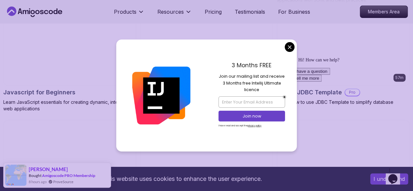
scroll to position [1331, 0]
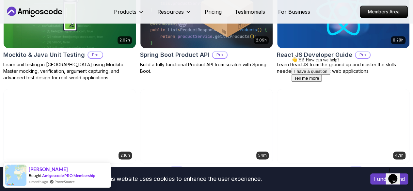
scroll to position [1586, 0]
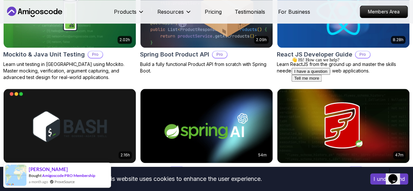
click at [0, 0] on p "Full Stack" at bounding box center [0, 0] width 0 height 0
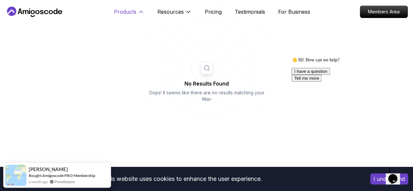
scroll to position [256, 0]
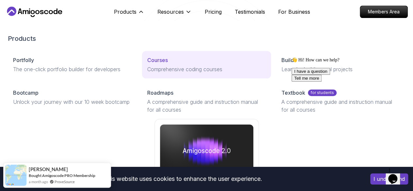
click at [147, 64] on p "Courses" at bounding box center [157, 60] width 21 height 8
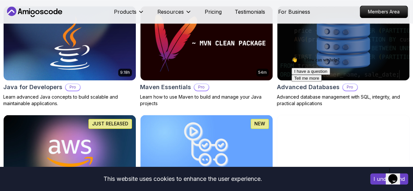
scroll to position [446, 0]
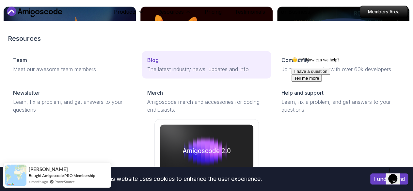
click at [147, 64] on div "Blog" at bounding box center [206, 60] width 119 height 8
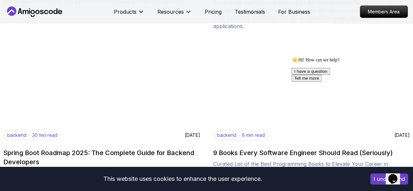
scroll to position [1009, 0]
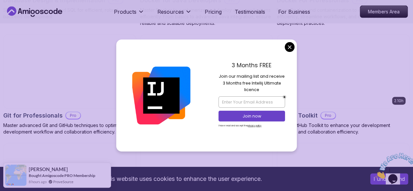
scroll to position [751, 0]
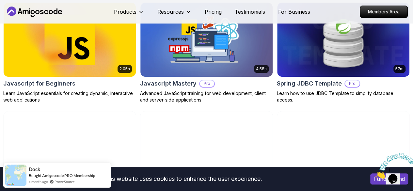
scroll to position [1339, 0]
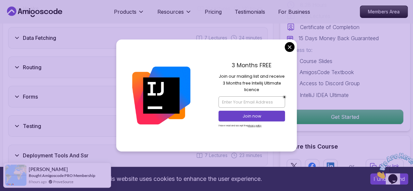
scroll to position [1241, 0]
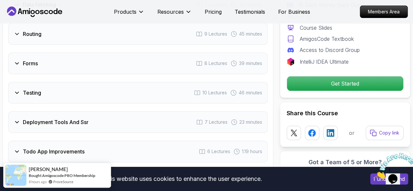
scroll to position [1274, 0]
click at [17, 148] on icon at bounding box center [17, 151] width 7 height 7
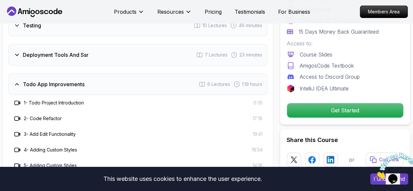
scroll to position [1310, 0]
